Goal: Task Accomplishment & Management: Use online tool/utility

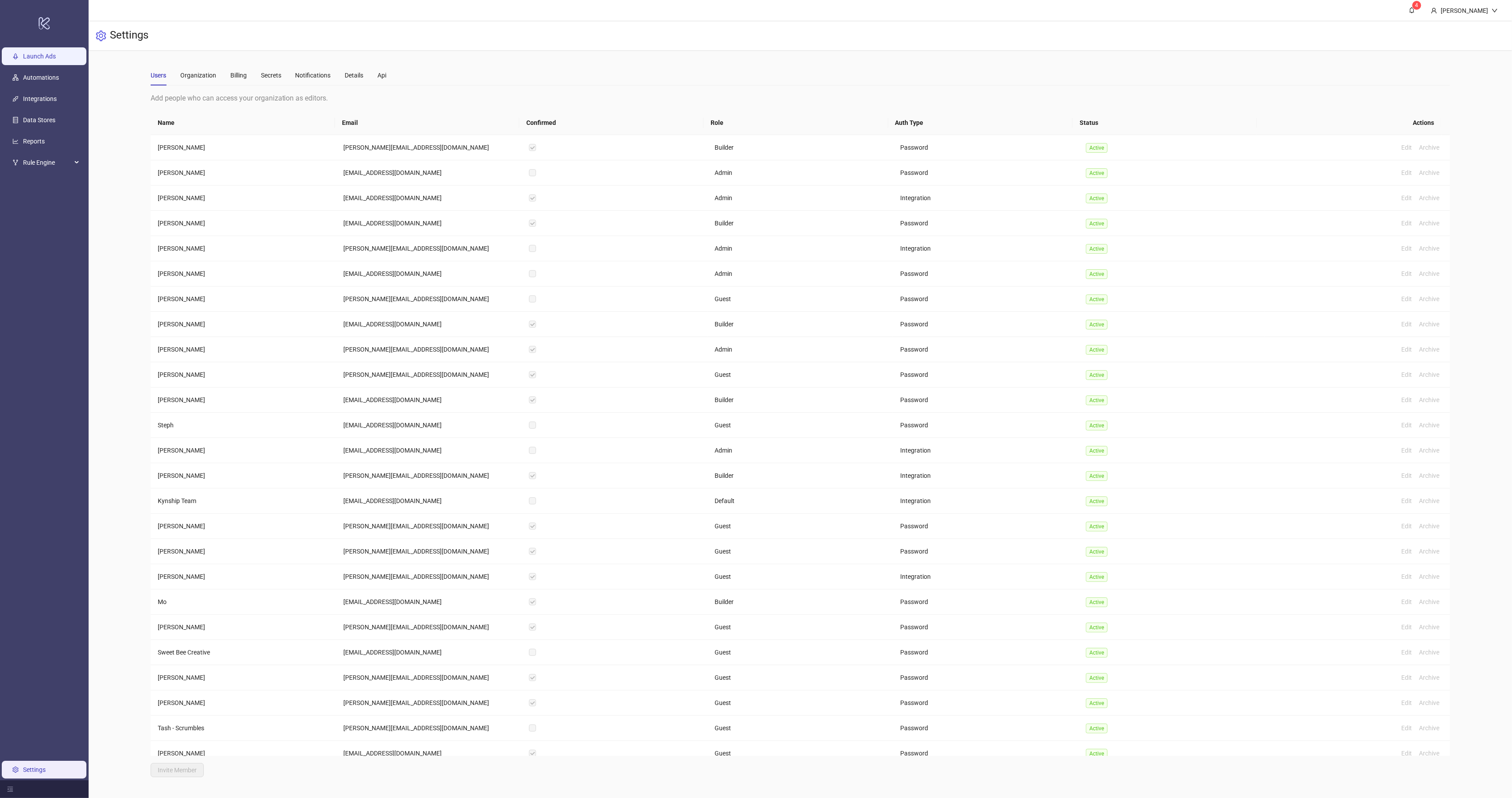
click at [26, 57] on link "Launch Ads" at bounding box center [39, 56] width 33 height 7
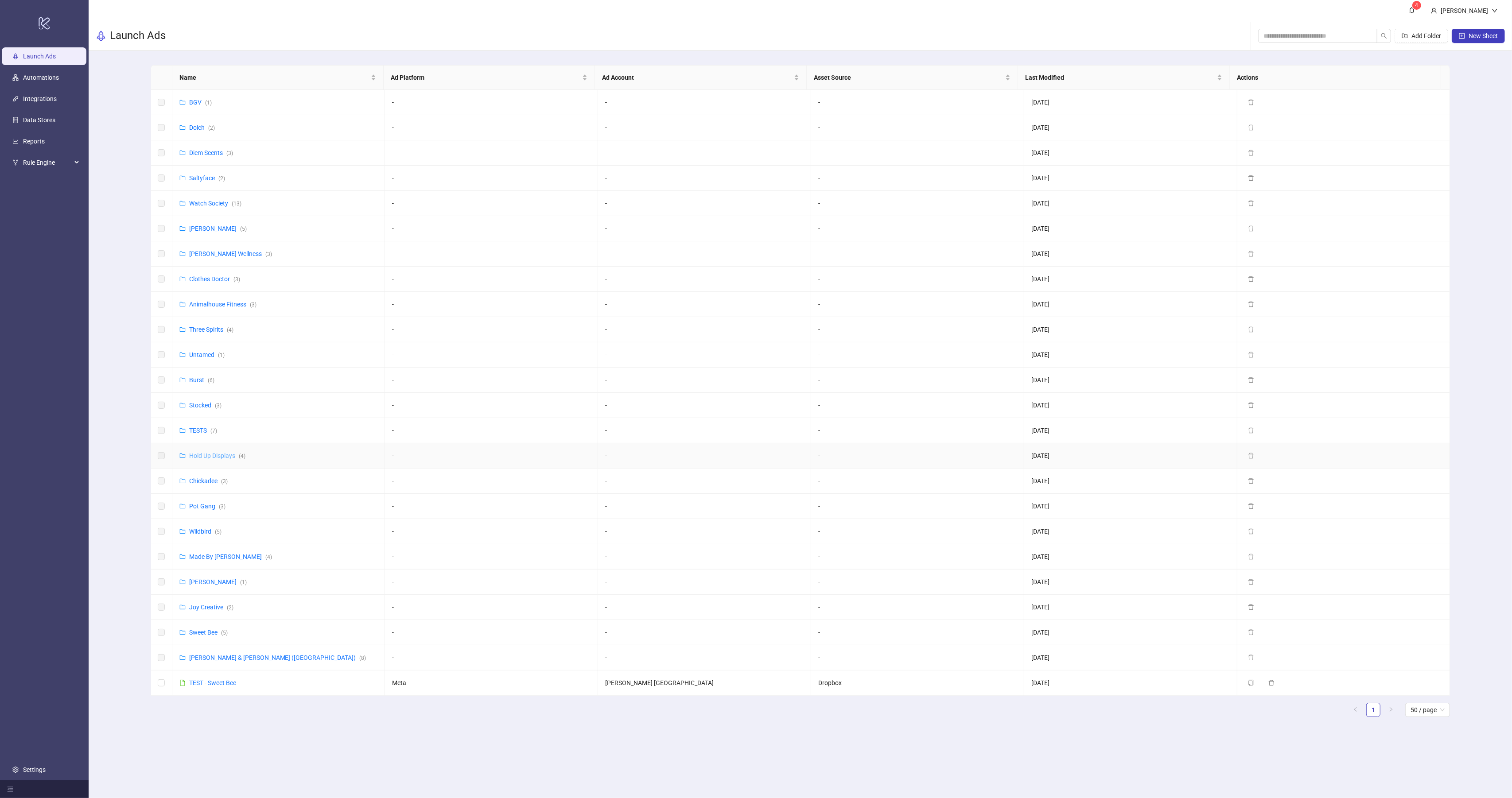
click at [212, 458] on link "Hold Up Displays ( 4 )" at bounding box center [217, 456] width 56 height 7
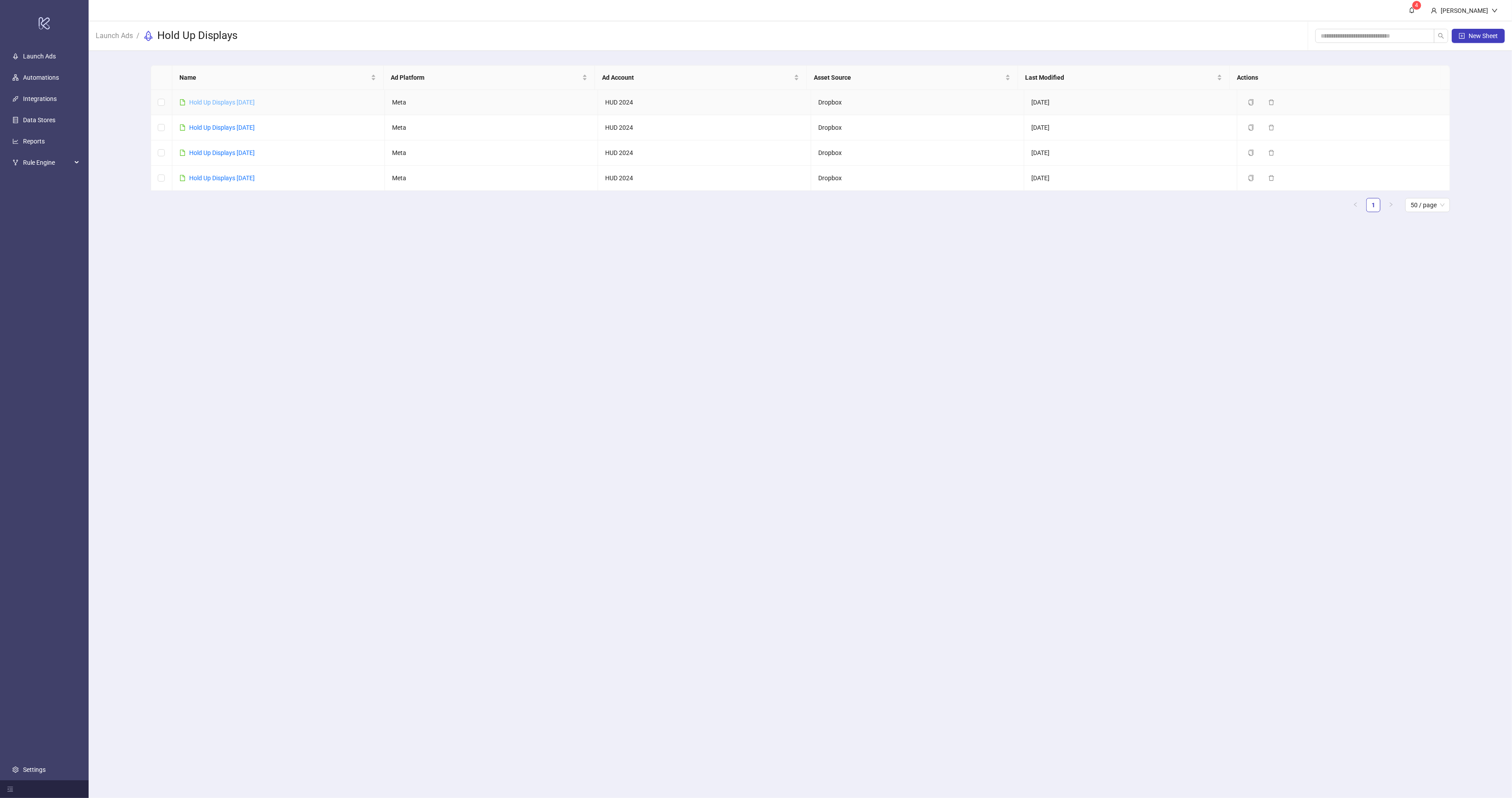
click at [244, 104] on link "Hold Up Displays [DATE]" at bounding box center [222, 102] width 66 height 7
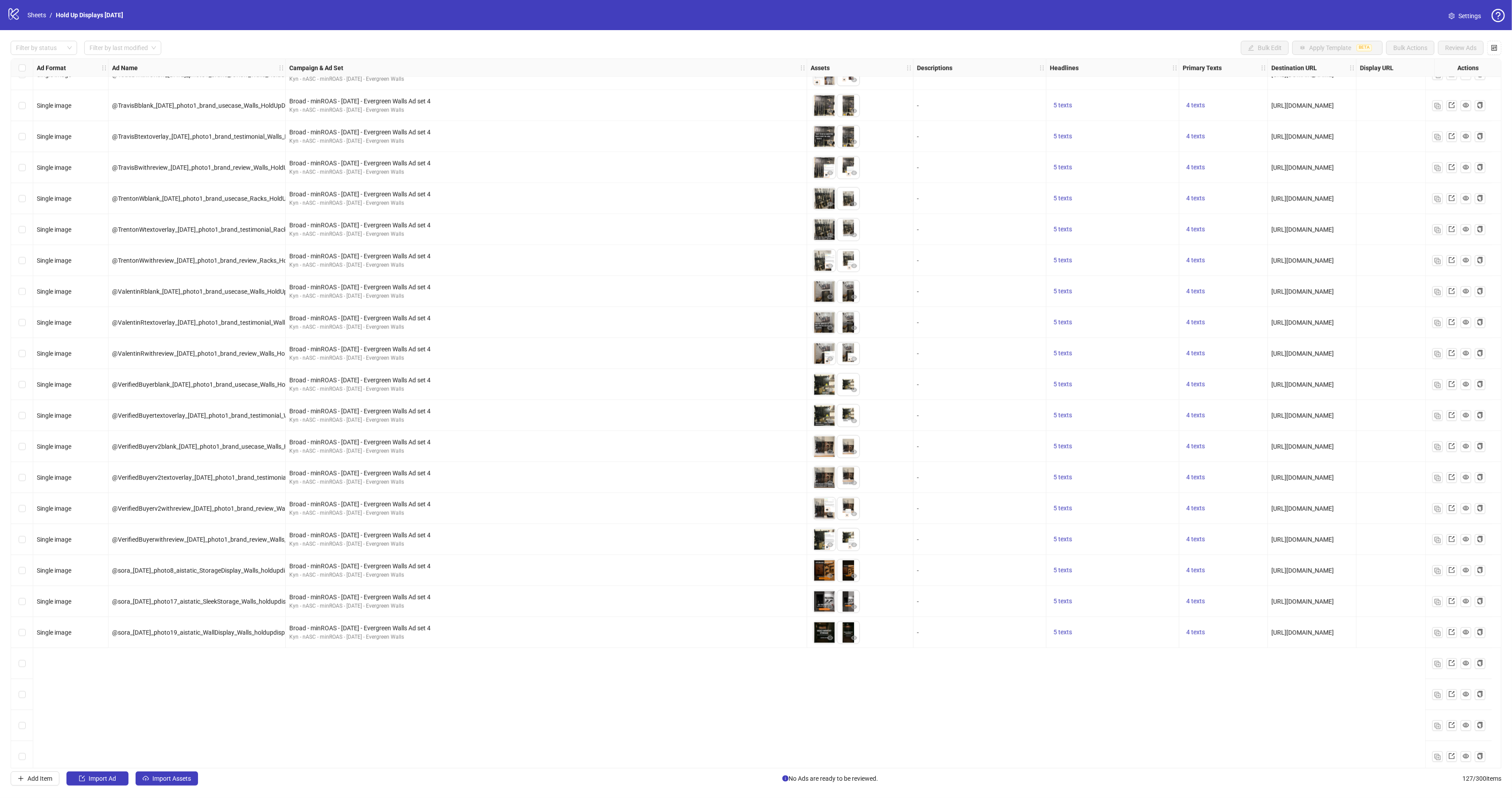
scroll to position [2770, 0]
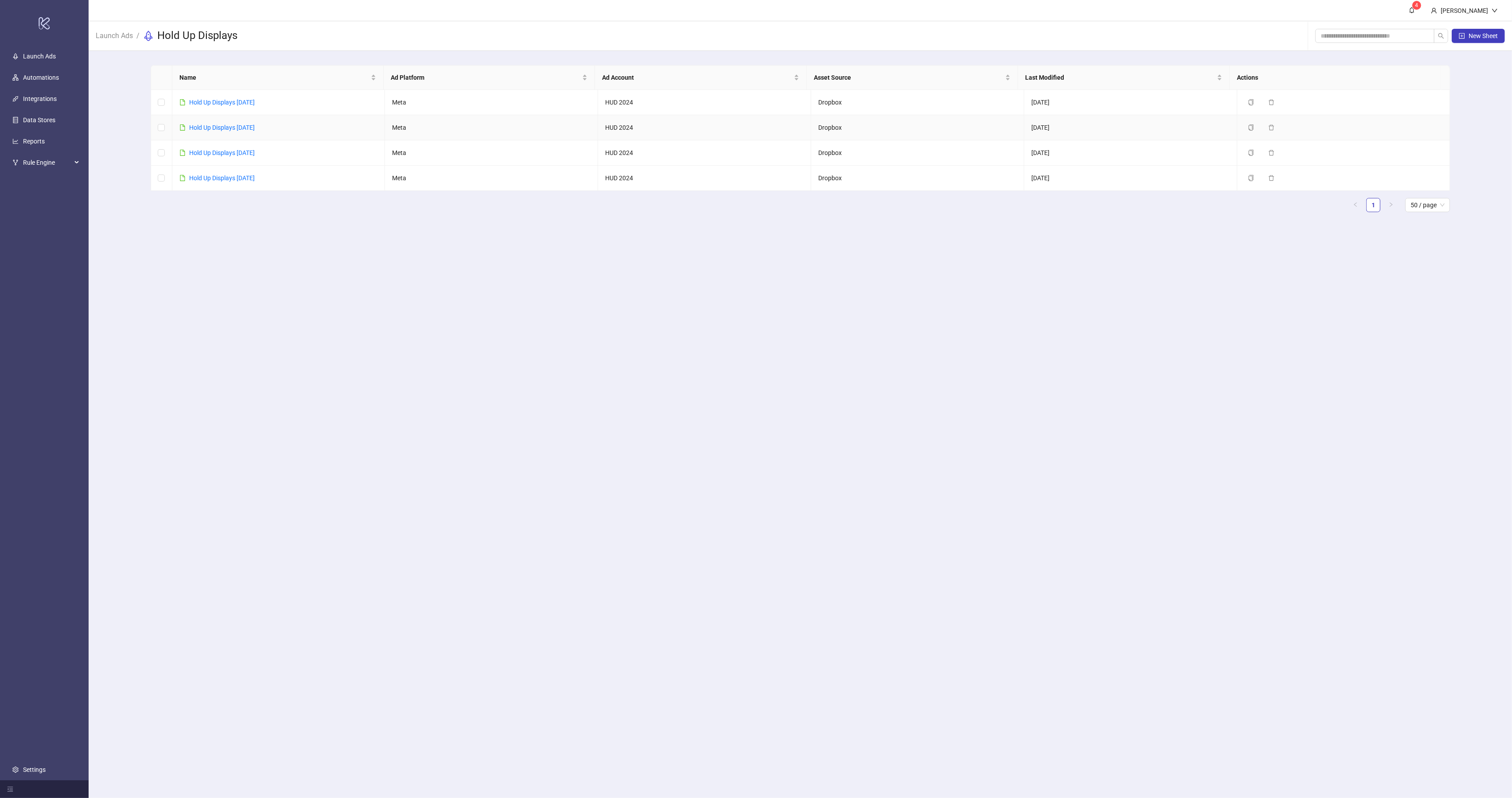
click at [249, 120] on td "Hold Up Displays [DATE]" at bounding box center [279, 127] width 213 height 25
click at [250, 124] on link "Hold Up Displays [DATE]" at bounding box center [222, 127] width 66 height 7
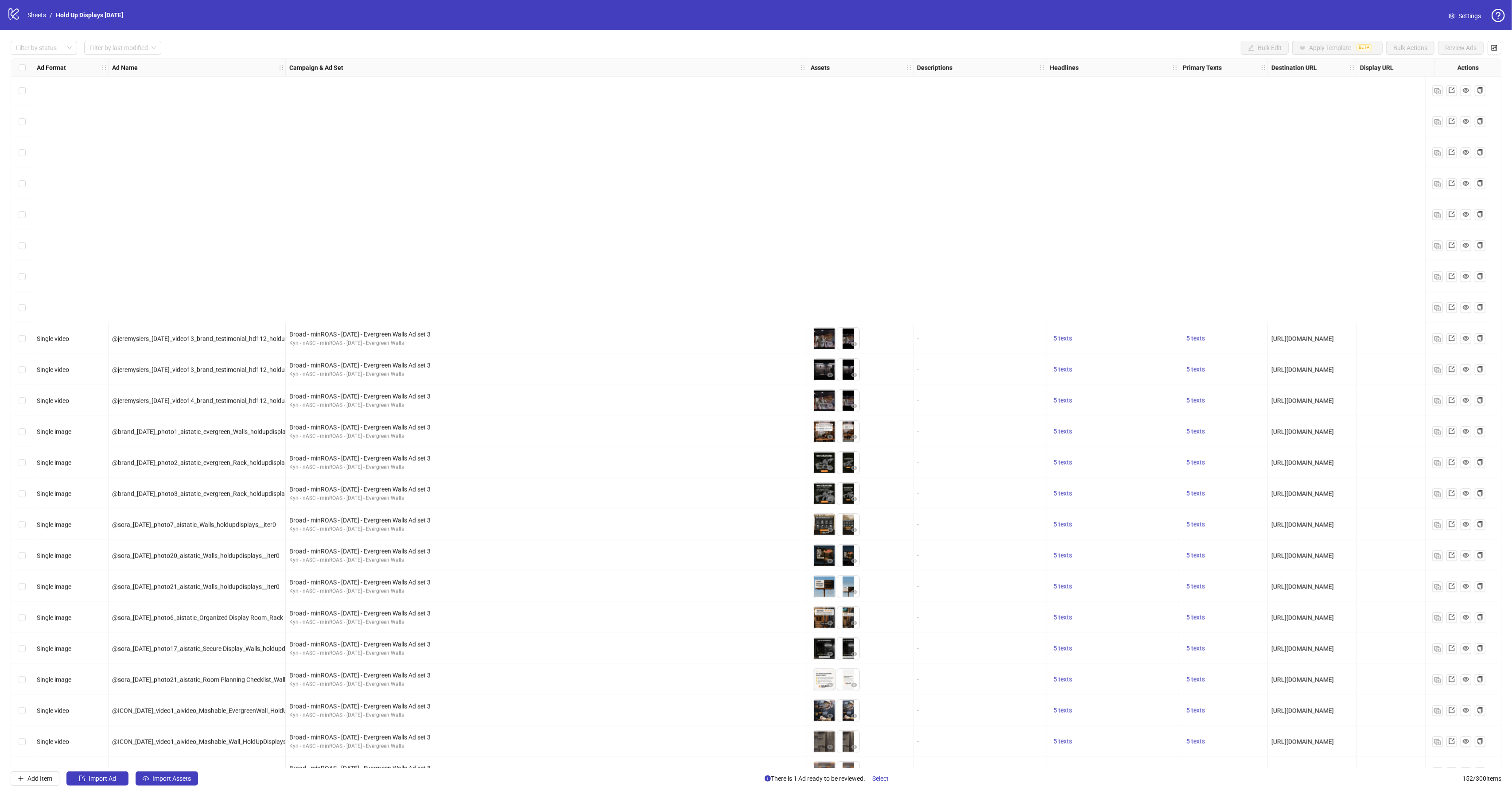
scroll to position [1358, 0]
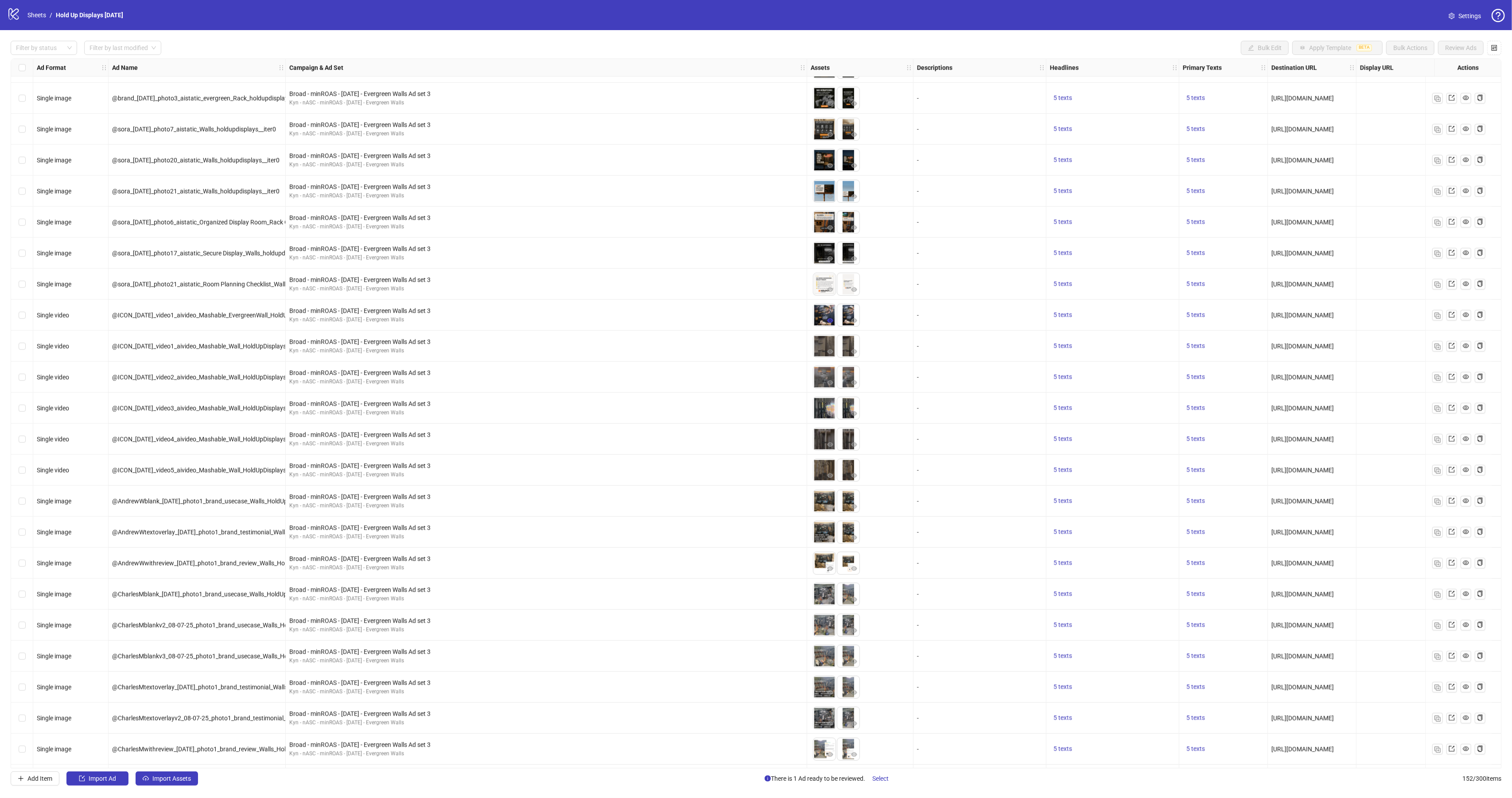
click at [828, 320] on icon "eye" at bounding box center [830, 320] width 6 height 6
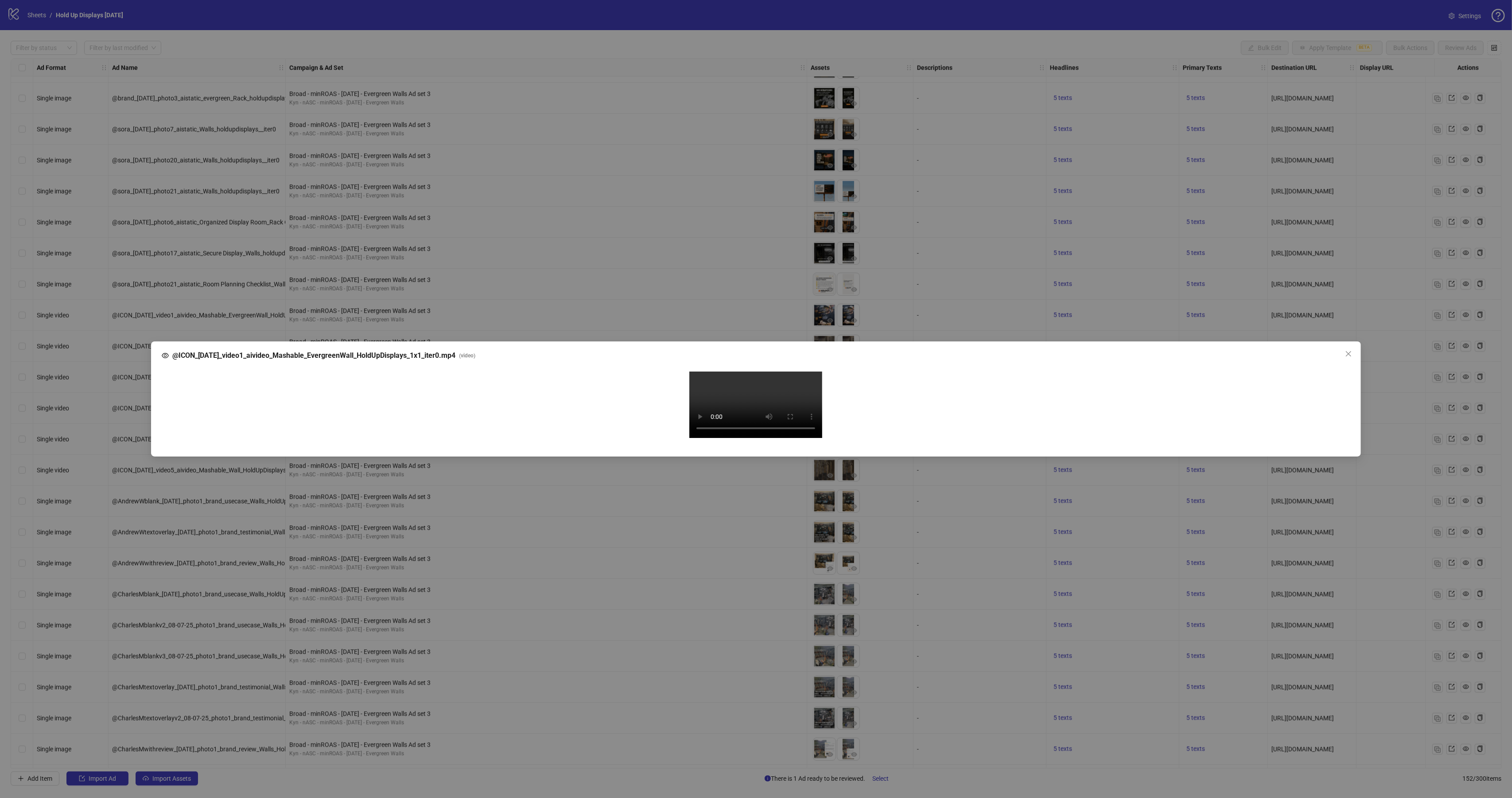
click at [607, 102] on div "@ICON_[DATE]_video1_aivideo_Mashable_EvergreenWall_HoldUpDisplays_1x1_iter0.mp4…" at bounding box center [756, 399] width 1512 height 798
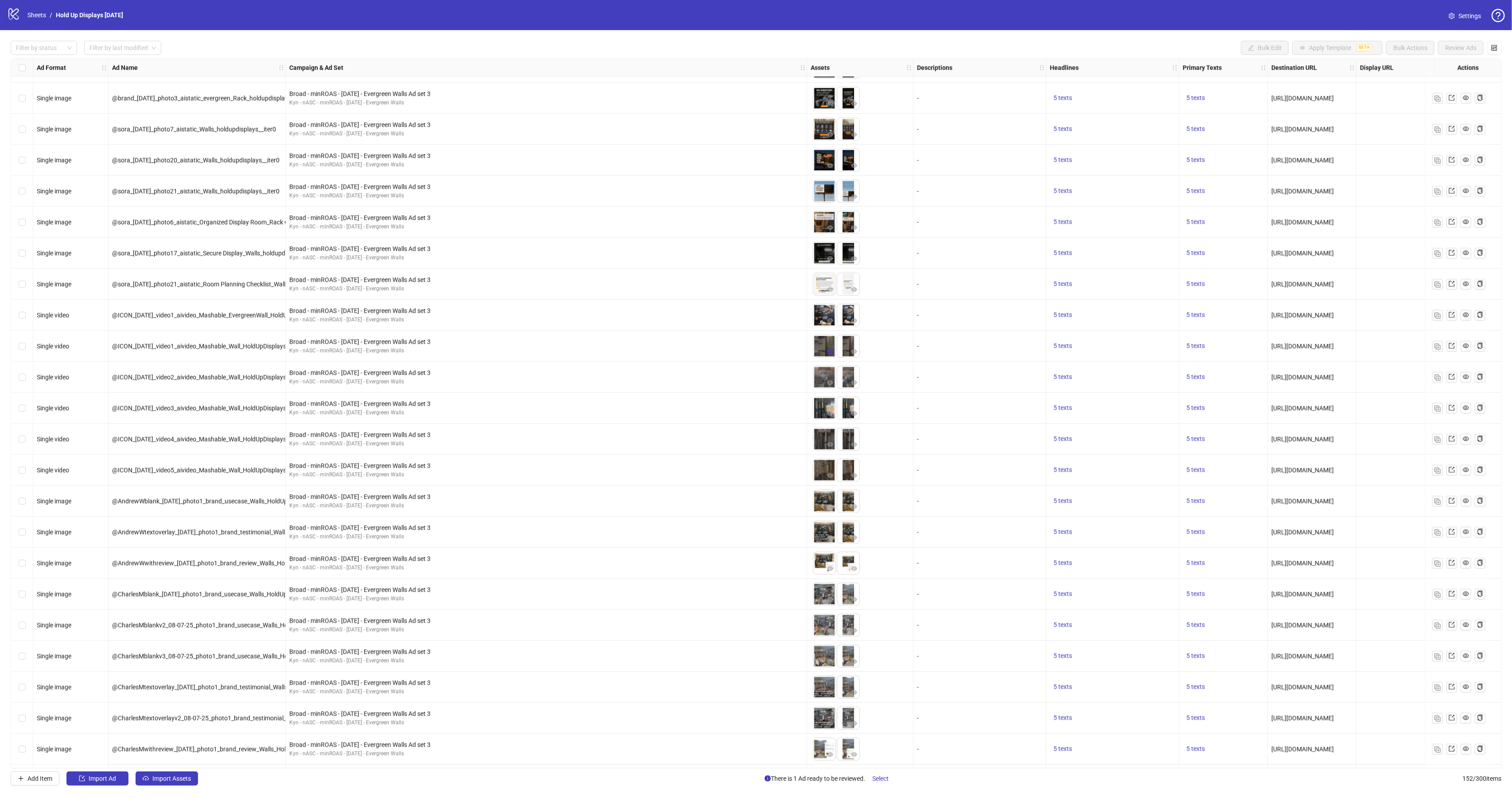
click at [825, 353] on button "button" at bounding box center [830, 352] width 11 height 11
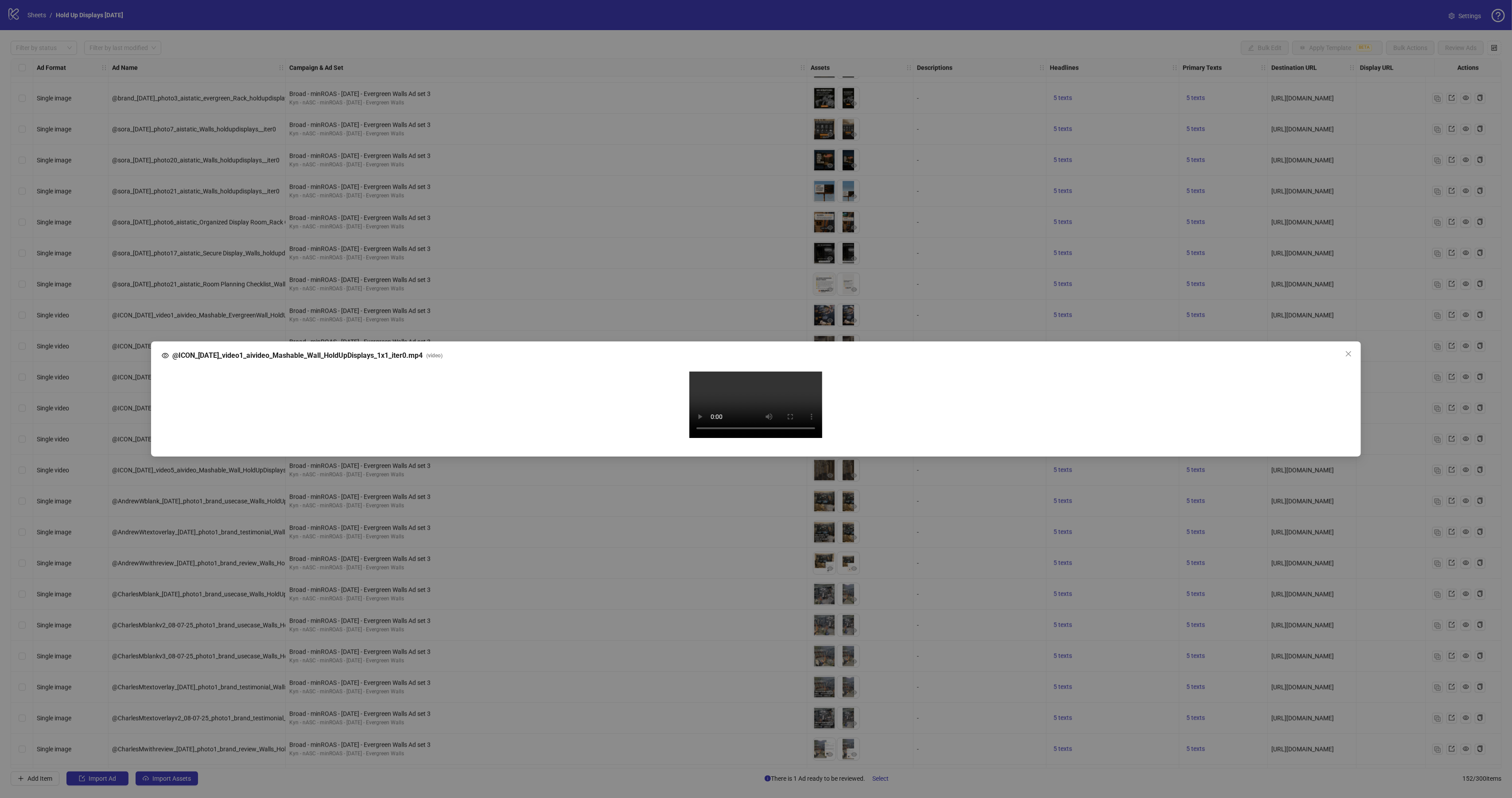
click at [772, 409] on video "Your browser does not support the video tag." at bounding box center [755, 404] width 133 height 66
click at [766, 432] on video "Your browser does not support the video tag." at bounding box center [755, 404] width 133 height 66
click at [727, 108] on div "@ICON_[DATE]_video1_aivideo_Mashable_Wall_HoldUpDisplays_1x1_iter0.mp4 ( video …" at bounding box center [756, 399] width 1512 height 798
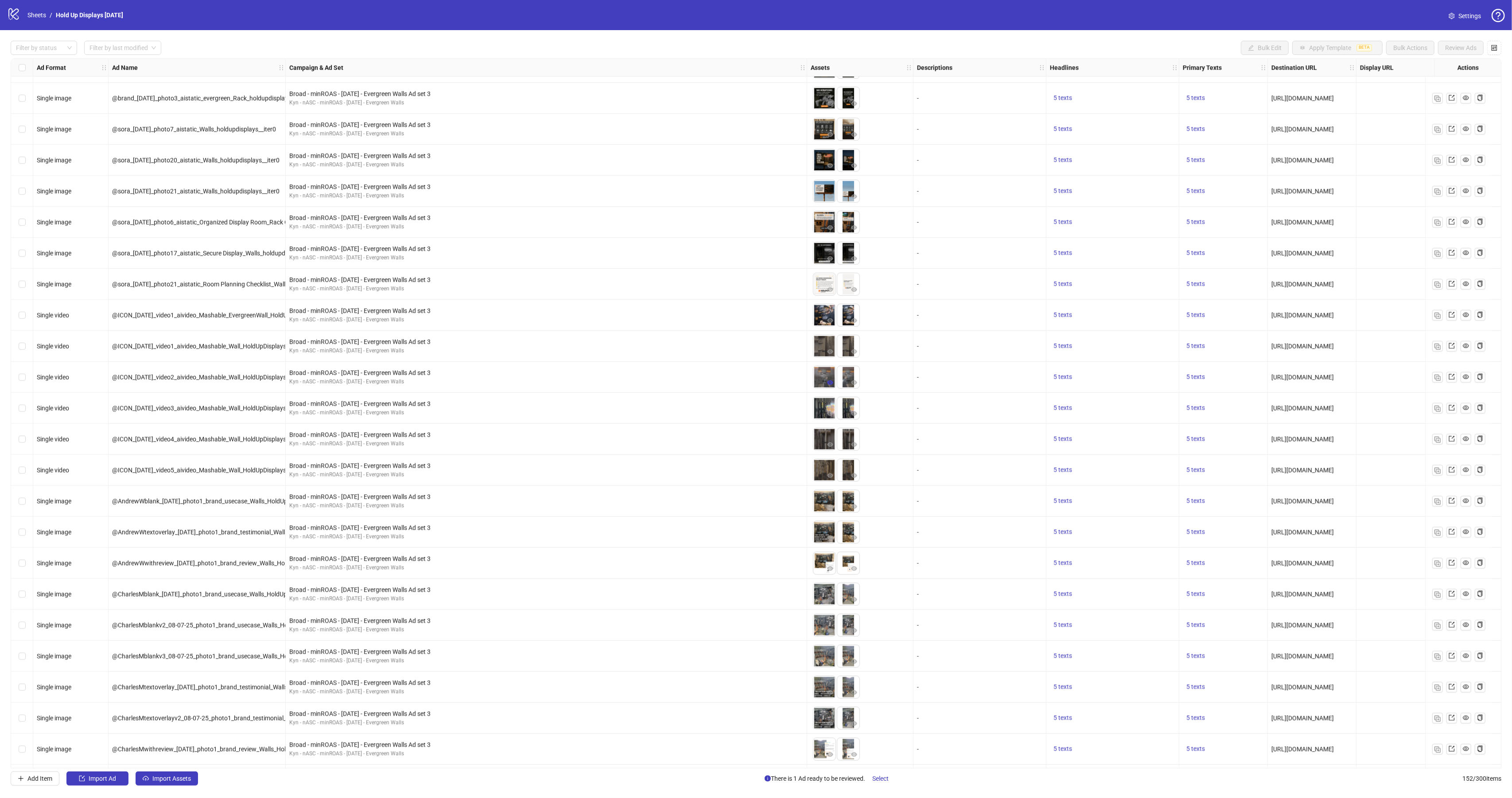
click at [831, 381] on icon "eye" at bounding box center [830, 383] width 6 height 5
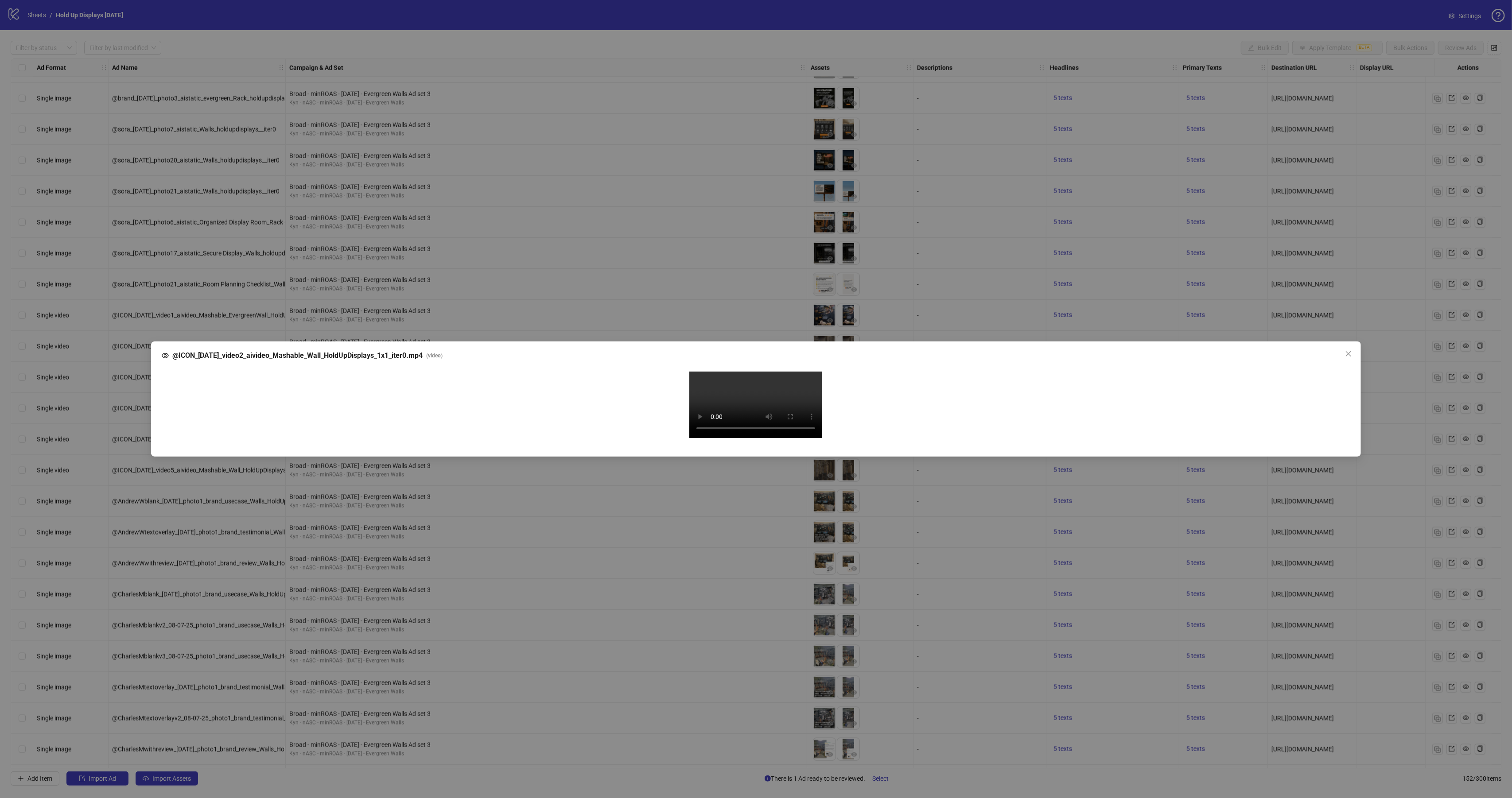
click at [758, 397] on video "Your browser does not support the video tag." at bounding box center [755, 404] width 133 height 66
click at [766, 79] on div "@ICON_[DATE]_video2_aivideo_Mashable_Wall_HoldUpDisplays_1x1_iter0.mp4 ( video …" at bounding box center [756, 399] width 1512 height 798
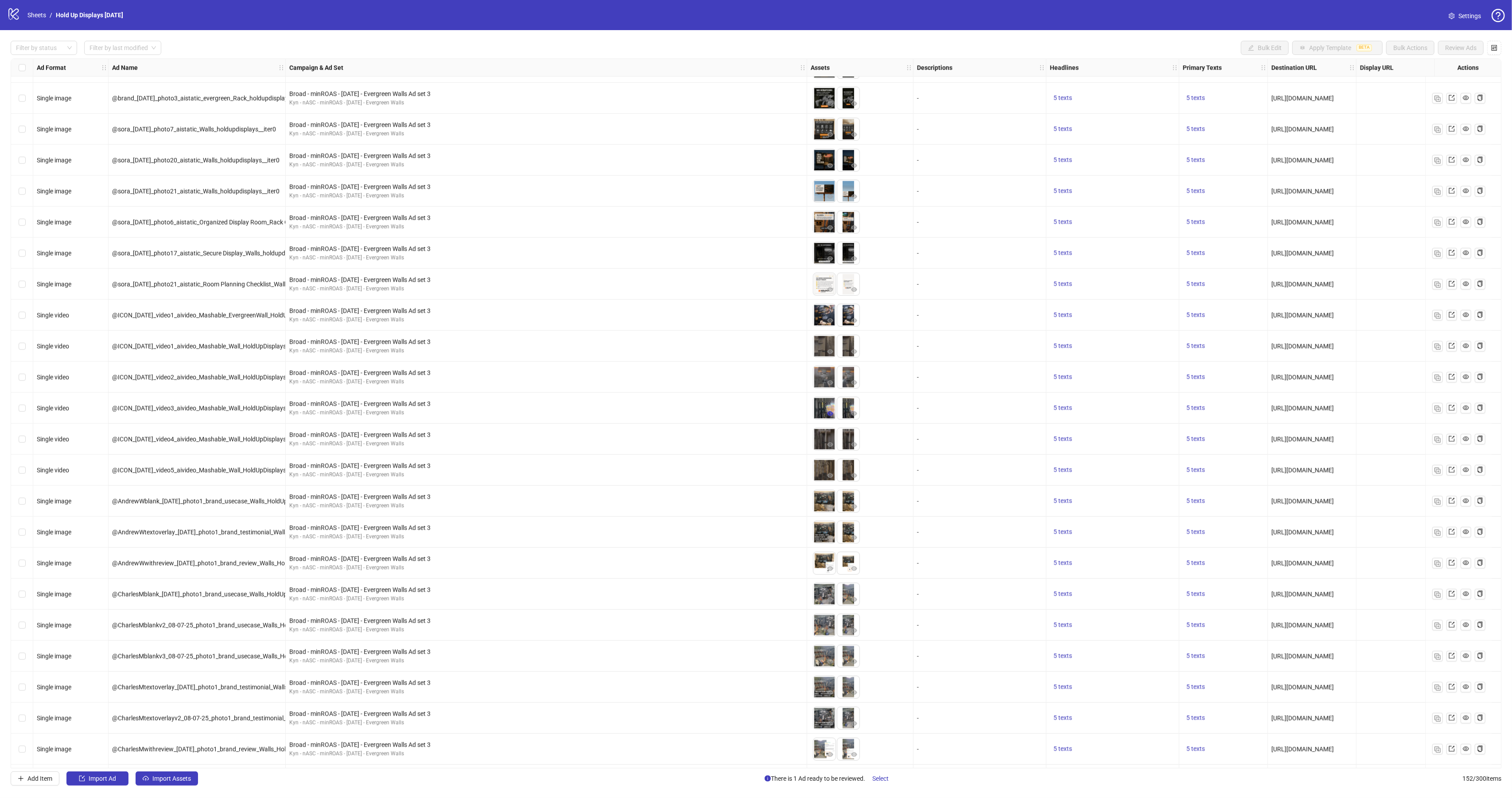
click at [830, 414] on icon "eye" at bounding box center [830, 414] width 6 height 5
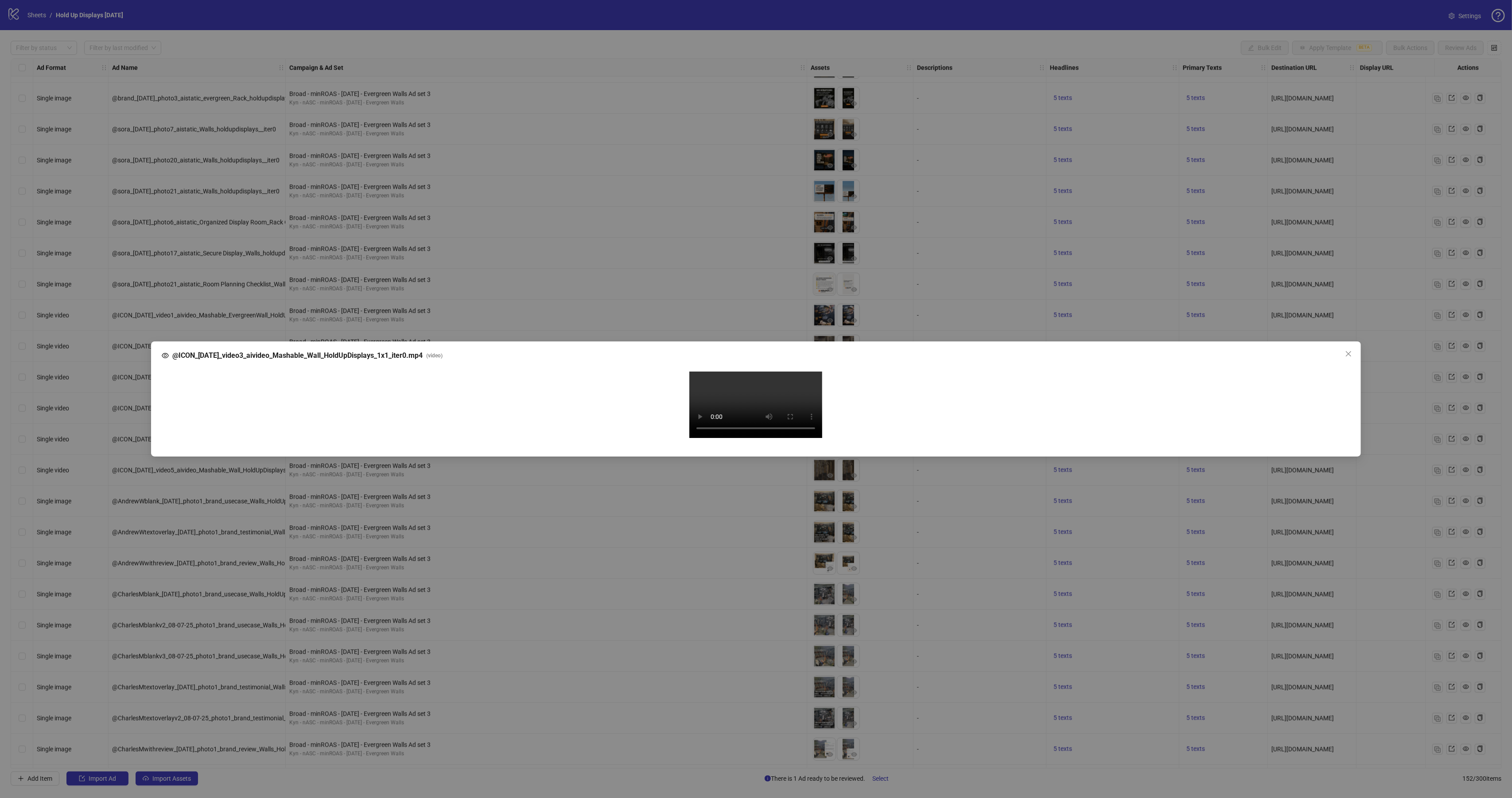
click at [753, 398] on video "Your browser does not support the video tag." at bounding box center [755, 404] width 133 height 66
click at [723, 86] on div "@ICON_[DATE]_video3_aivideo_Mashable_Wall_HoldUpDisplays_1x1_iter0.mp4 ( video …" at bounding box center [756, 399] width 1512 height 798
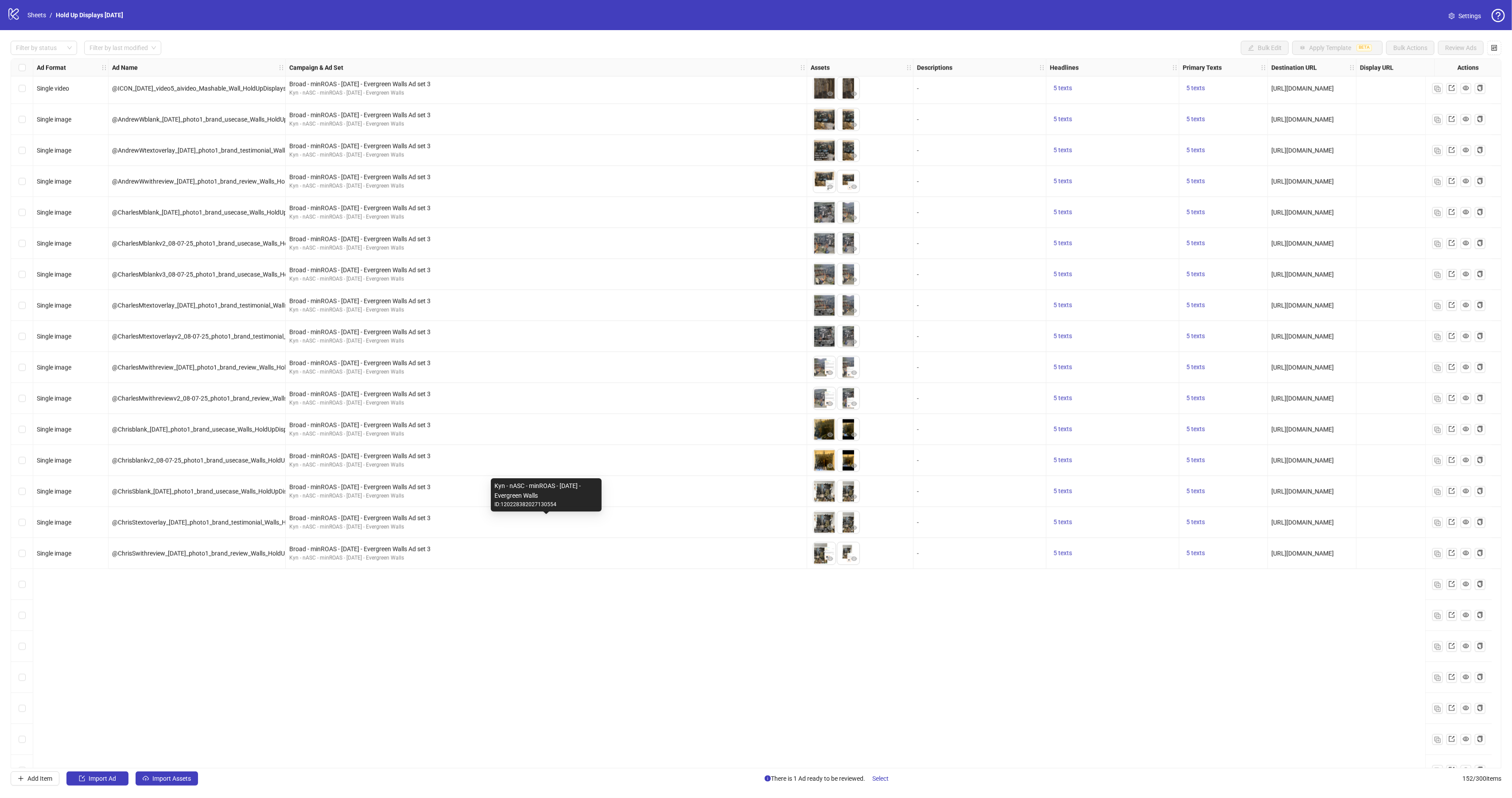
scroll to position [1499, 0]
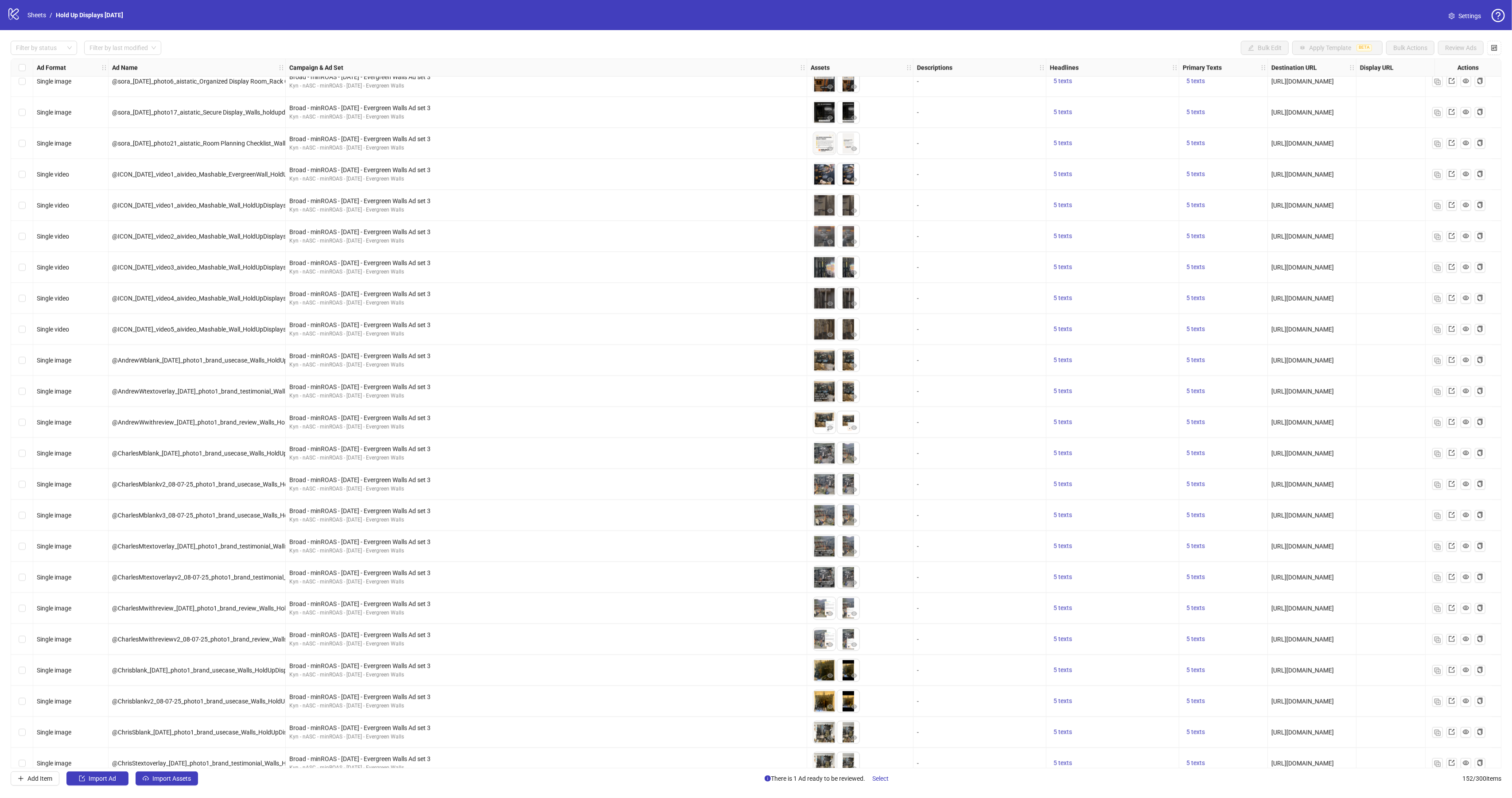
click at [191, 174] on span "@ICON_[DATE]_video1_aivideo_Mashable_EvergreenWall_HoldUpDisplays__iter0" at bounding box center [222, 174] width 220 height 7
copy span "@ICON_[DATE]_video1_aivideo_Mashable_EvergreenWall_HoldUpDisplays__iter0"
